Goal: Task Accomplishment & Management: Complete application form

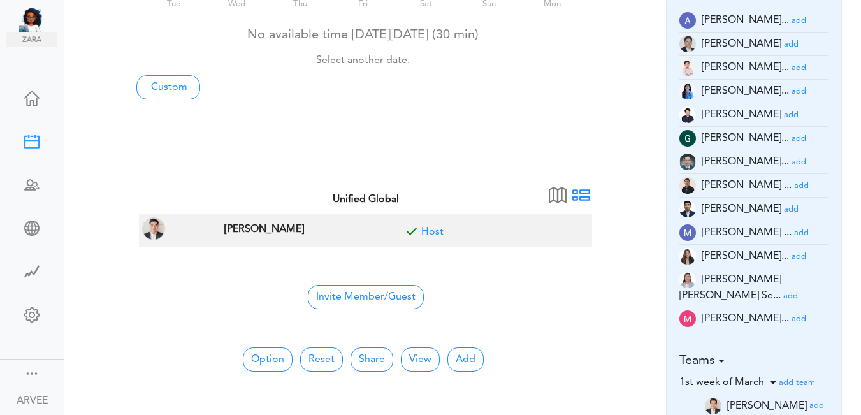
scroll to position [152, 0]
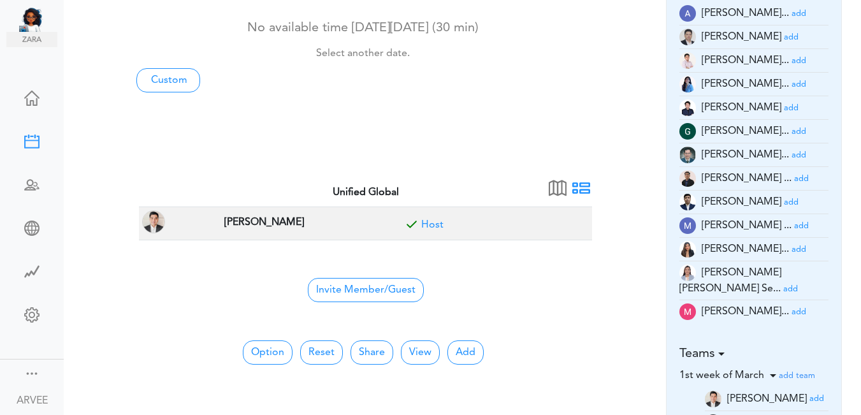
click at [792, 61] on small "add" at bounding box center [799, 61] width 15 height 8
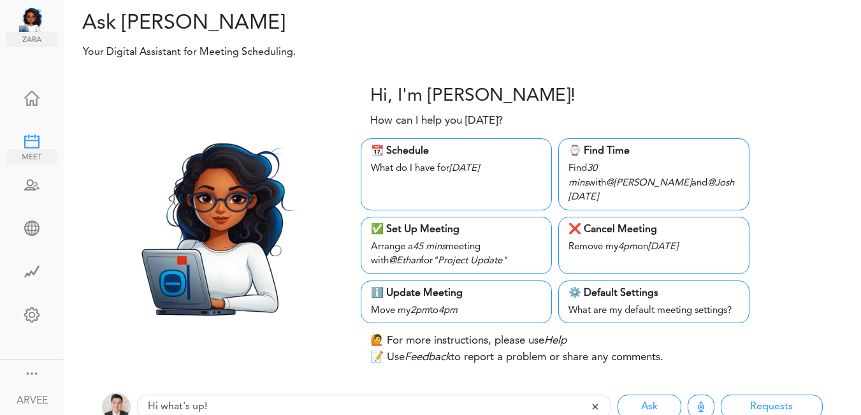
click at [29, 138] on div at bounding box center [31, 140] width 51 height 13
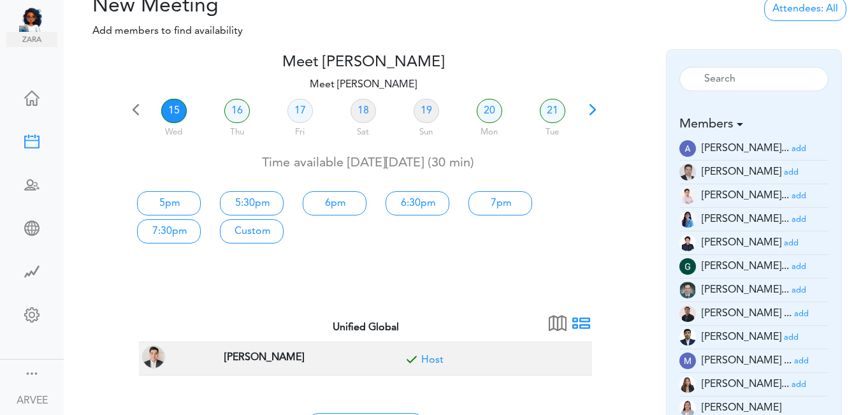
scroll to position [31, 0]
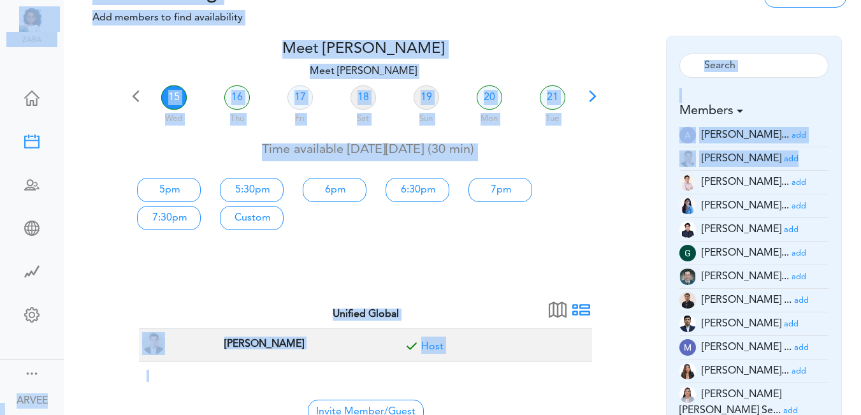
drag, startPoint x: 862, startPoint y: 170, endPoint x: 864, endPoint y: 178, distance: 7.8
click at [861, 178] on html "Ask Zara Dashboard" at bounding box center [430, 176] width 861 height 415
click at [616, 41] on div at bounding box center [622, 152] width 47 height 225
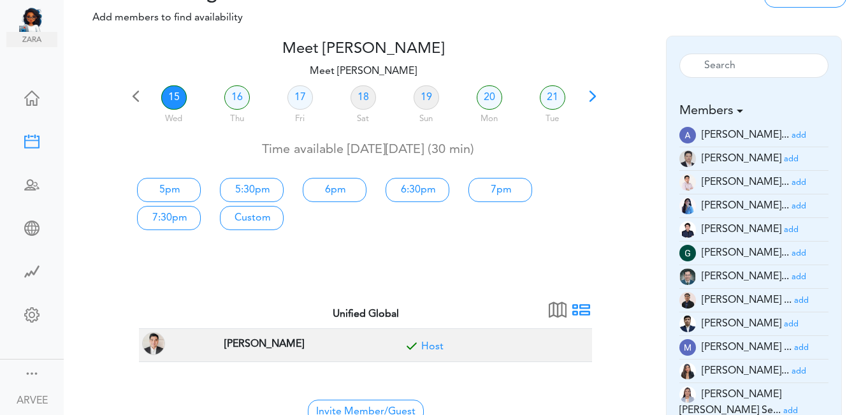
scroll to position [34, 0]
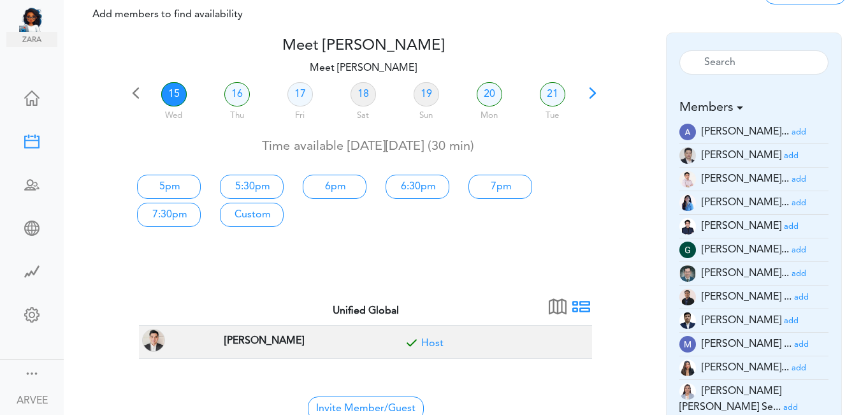
drag, startPoint x: 860, startPoint y: 214, endPoint x: 859, endPoint y: 208, distance: 6.5
click at [859, 208] on div "team->name team->description at client_name" at bounding box center [462, 240] width 797 height 415
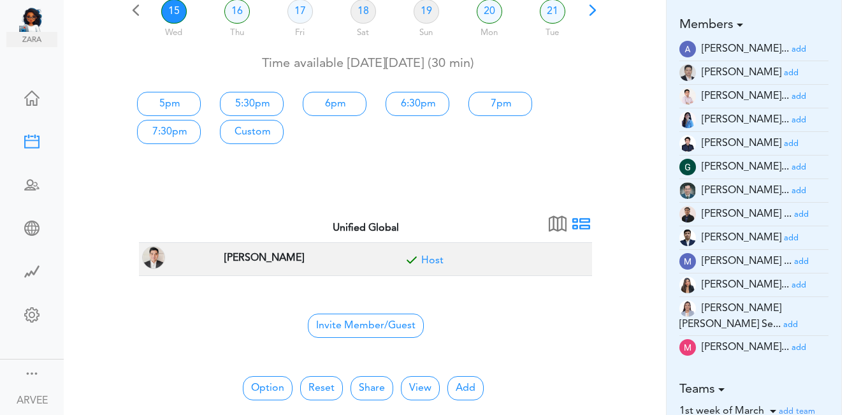
scroll to position [156, 0]
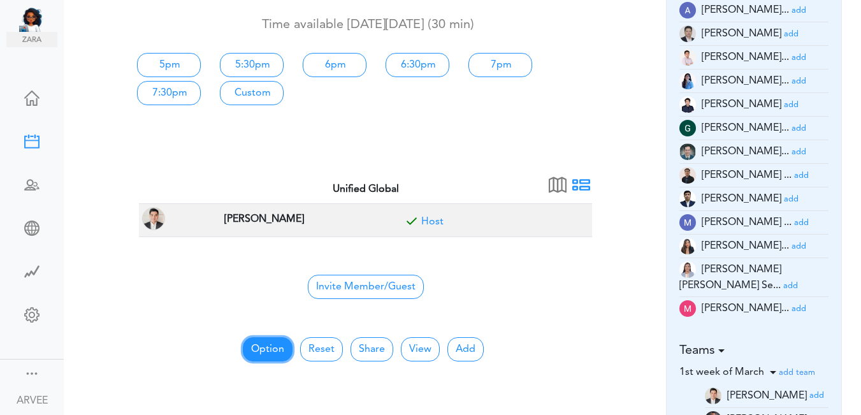
click at [267, 350] on button "Option" at bounding box center [268, 349] width 50 height 24
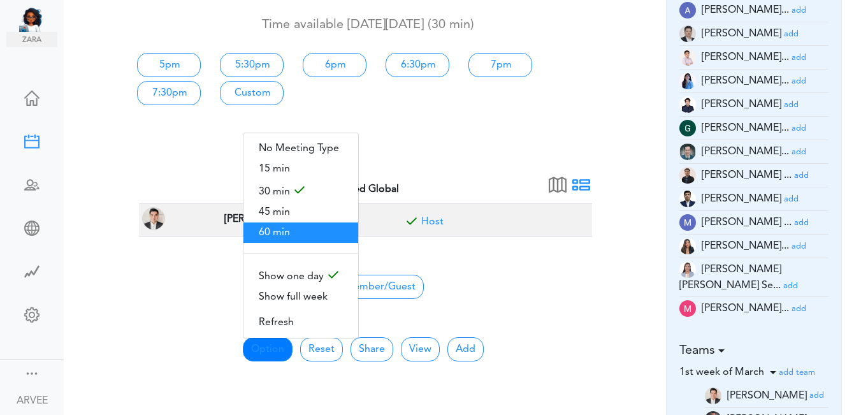
click at [277, 231] on span "60 min" at bounding box center [301, 232] width 115 height 20
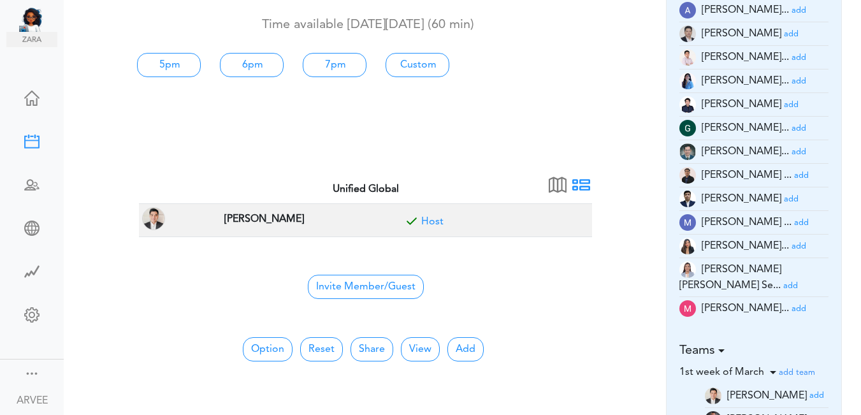
click at [792, 56] on small "add" at bounding box center [799, 58] width 15 height 8
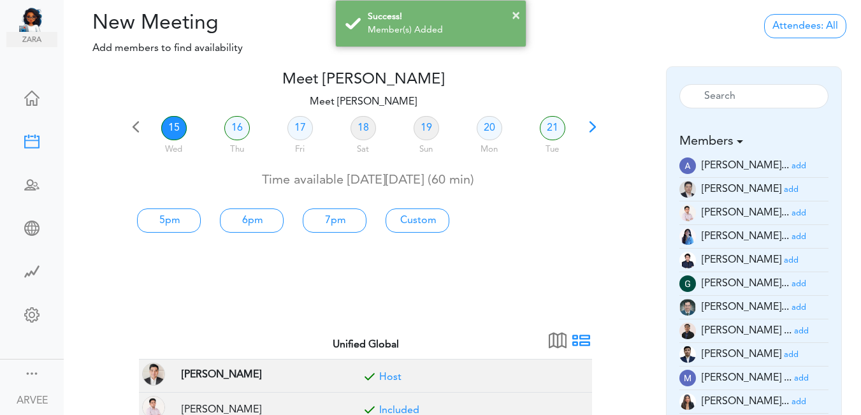
click at [590, 127] on span at bounding box center [593, 131] width 18 height 18
click at [590, 161] on div at bounding box center [363, 163] width 472 height 5
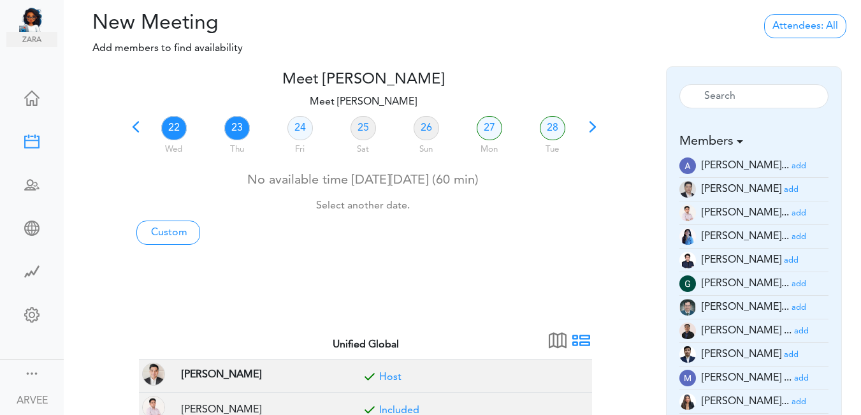
click at [235, 127] on link "23" at bounding box center [236, 128] width 25 height 24
click at [235, 128] on link "23" at bounding box center [236, 128] width 25 height 24
click at [164, 232] on link "Custom" at bounding box center [168, 233] width 64 height 24
type input "Meet [PERSON_NAME]"
type input "https://us02web.zoom.us/j/9174257685?pwd=VUE3Y2Fpem5ORktDVUZkeE9Yc01vZz09"
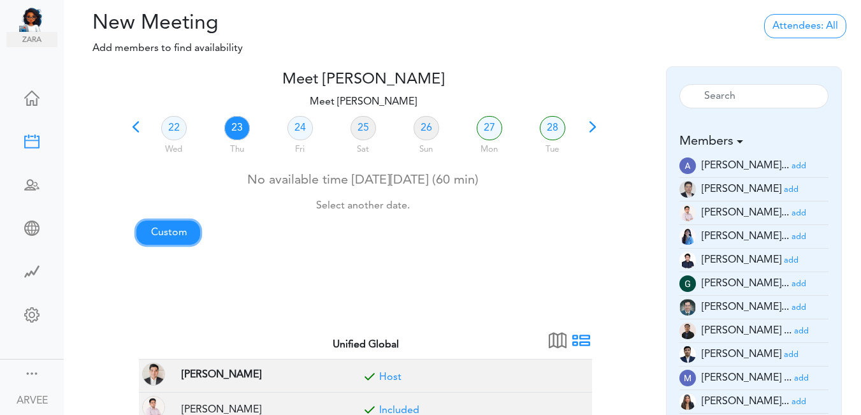
type input "2025-10-15T13:00"
type input "2025-10-15T13:30"
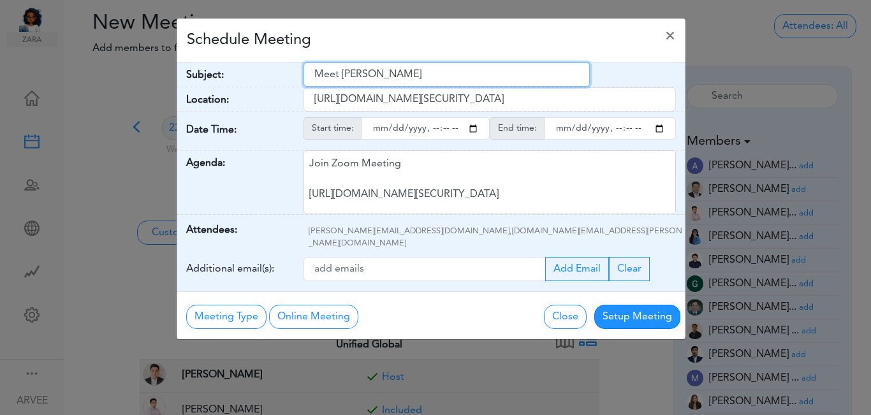
click at [316, 73] on input "Meet [PERSON_NAME]" at bounding box center [446, 74] width 286 height 24
drag, startPoint x: 316, startPoint y: 72, endPoint x: 405, endPoint y: 77, distance: 89.4
click at [427, 71] on input "Meet [PERSON_NAME]" at bounding box center [446, 74] width 286 height 24
paste input "2025 x Tax Planning | Ng, Simon and Sindy Guo"
type input "2025 x Tax Planning | Ng, Simon and Sindy Guo"
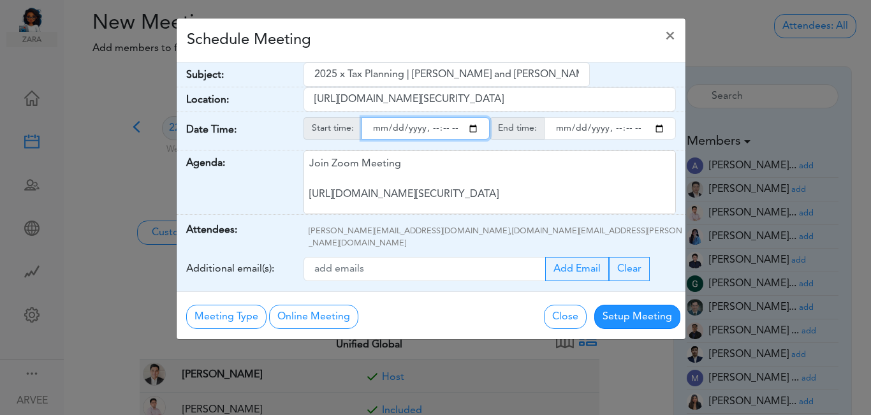
click at [470, 133] on input "starttime" at bounding box center [425, 128] width 128 height 22
click at [432, 128] on input "starttime" at bounding box center [425, 128] width 128 height 22
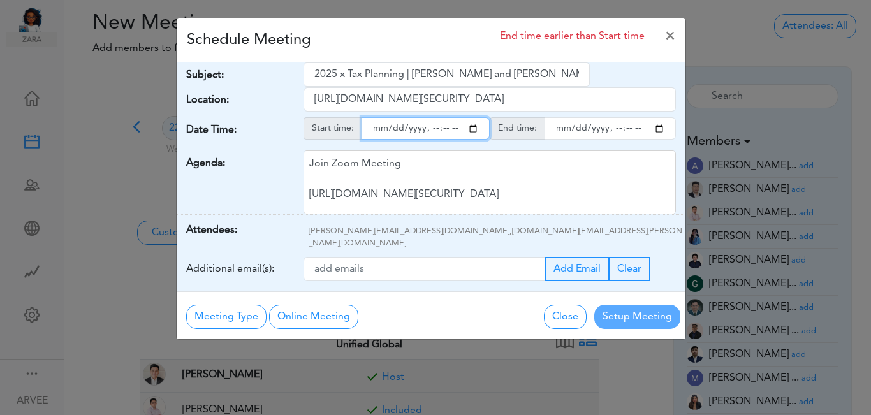
type input "2025-10-23T20:00"
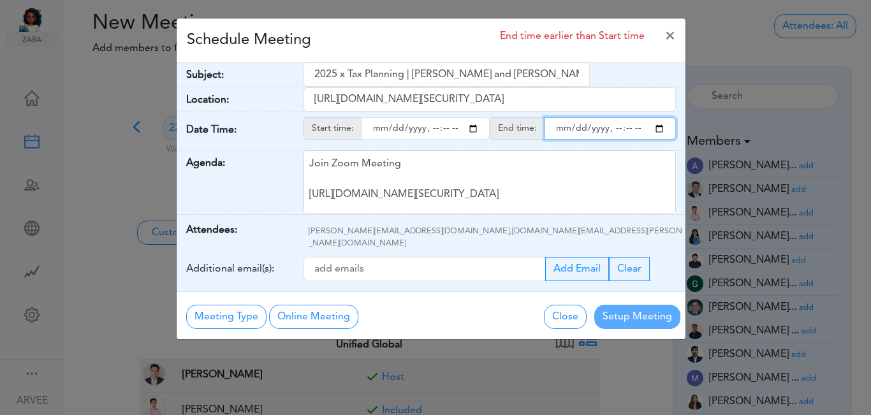
click at [658, 127] on input "endtime" at bounding box center [609, 128] width 131 height 22
click at [657, 127] on input "endtime" at bounding box center [609, 128] width 131 height 22
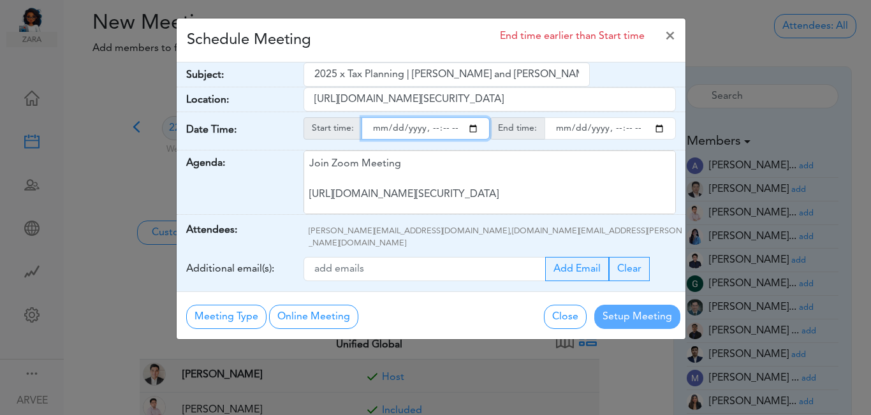
click at [613, 132] on input "endtime" at bounding box center [609, 128] width 131 height 22
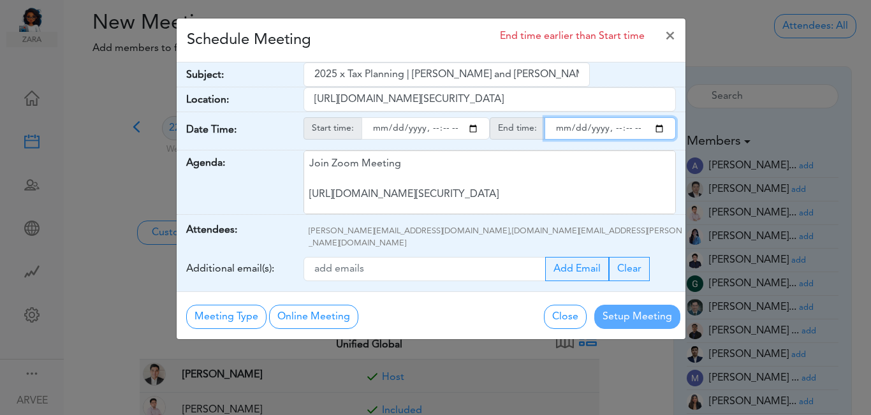
click at [614, 129] on input "endtime" at bounding box center [609, 128] width 131 height 22
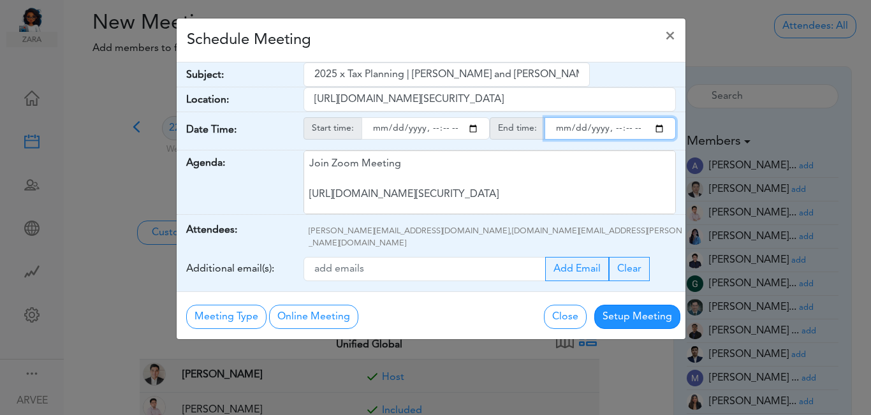
type input "2025-10-23T21:00"
click at [500, 45] on div "Schedule Meeting ×" at bounding box center [431, 40] width 509 height 44
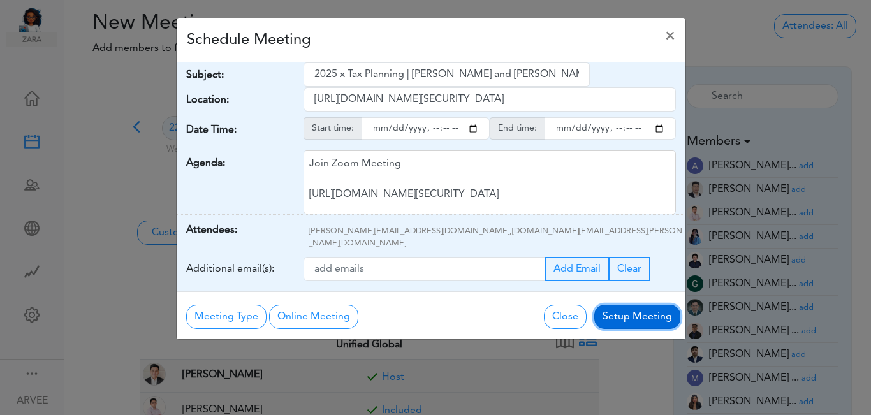
click at [646, 305] on button "Setup Meeting" at bounding box center [637, 317] width 86 height 24
